Goal: Find specific page/section: Find specific page/section

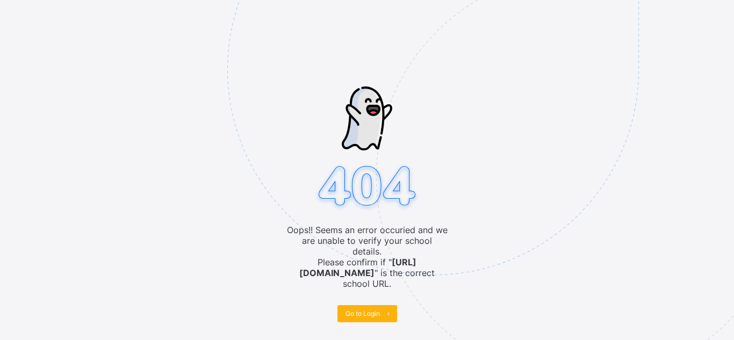
click at [378, 309] on span "Go to Login" at bounding box center [362, 313] width 34 height 8
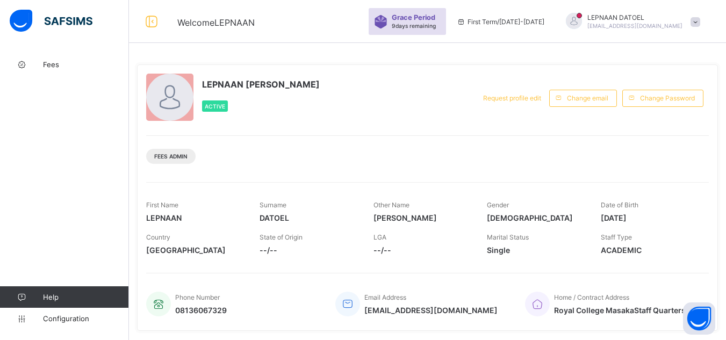
scroll to position [218, 0]
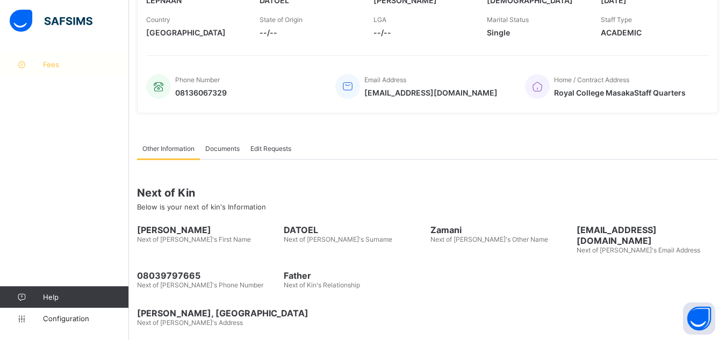
click at [55, 64] on span "Fees" at bounding box center [86, 64] width 86 height 9
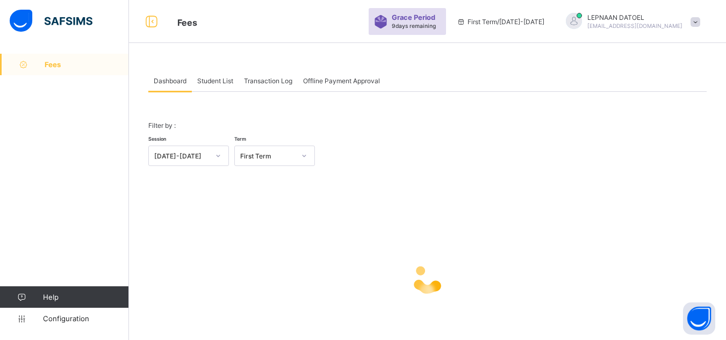
click at [220, 83] on span "Student List" at bounding box center [215, 81] width 36 height 8
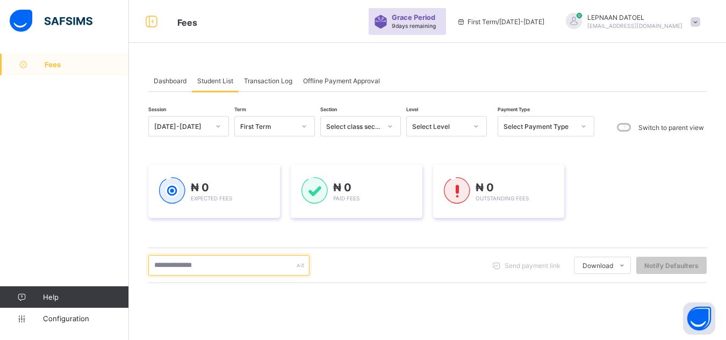
click at [182, 271] on input "text" at bounding box center [228, 265] width 161 height 20
